Goal: Information Seeking & Learning: Learn about a topic

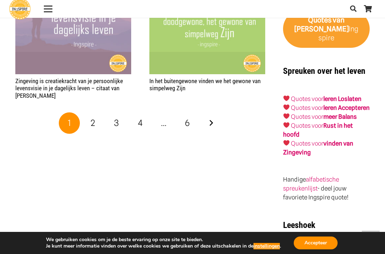
scroll to position [951, 0]
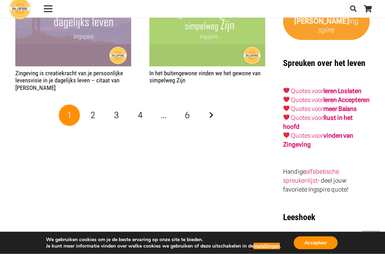
click at [193, 114] on link "6" at bounding box center [187, 115] width 21 height 21
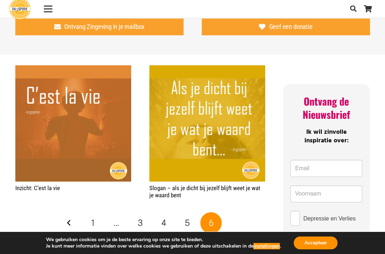
scroll to position [55, 0]
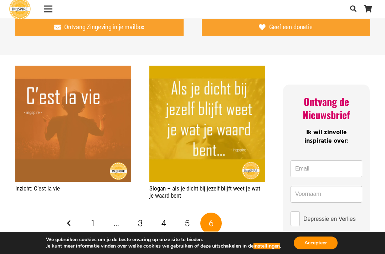
click at [167, 224] on link "4" at bounding box center [163, 223] width 21 height 21
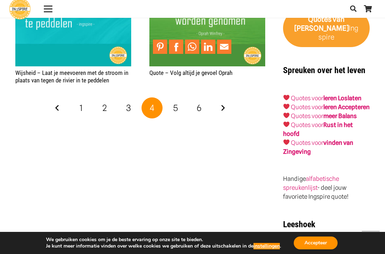
scroll to position [914, 0]
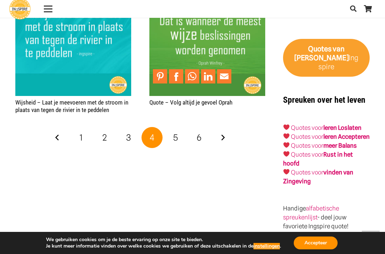
click at [128, 132] on span "3" at bounding box center [128, 137] width 5 height 10
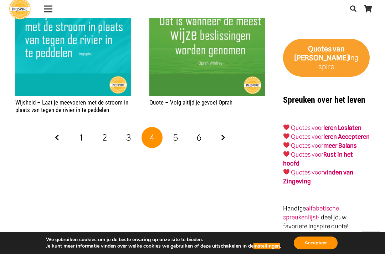
click at [123, 127] on link "3" at bounding box center [128, 137] width 21 height 21
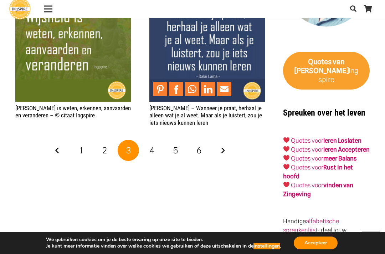
scroll to position [897, 0]
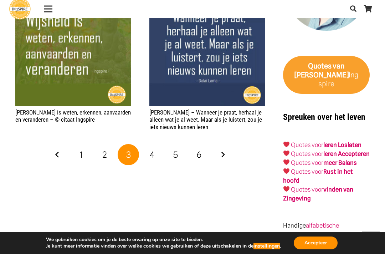
click at [108, 147] on link "2" at bounding box center [104, 154] width 21 height 21
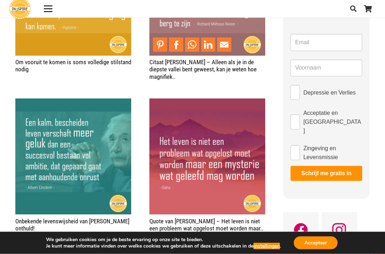
scroll to position [181, 0]
